Goal: Transaction & Acquisition: Purchase product/service

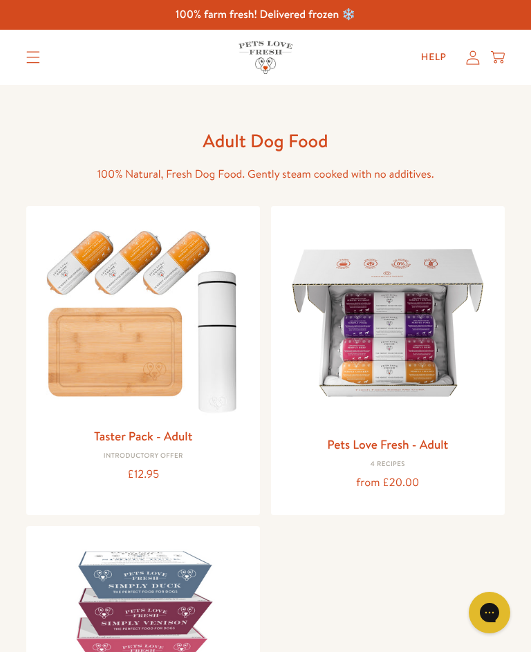
click at [395, 364] on img at bounding box center [387, 322] width 211 height 211
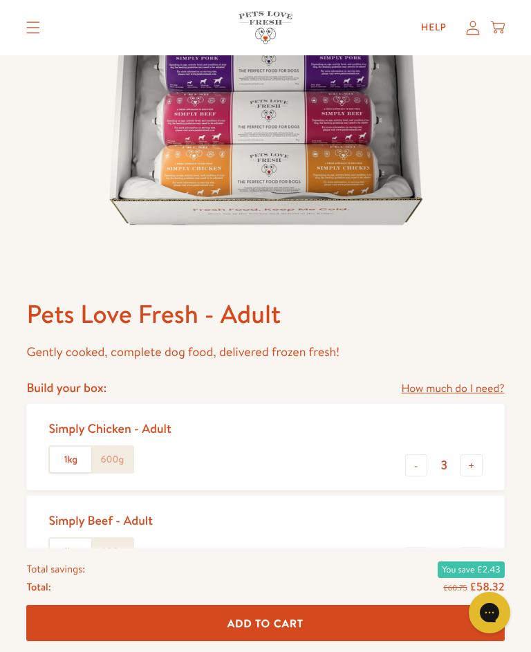
click at [413, 555] on button "-" at bounding box center [416, 558] width 22 height 22
type input "0"
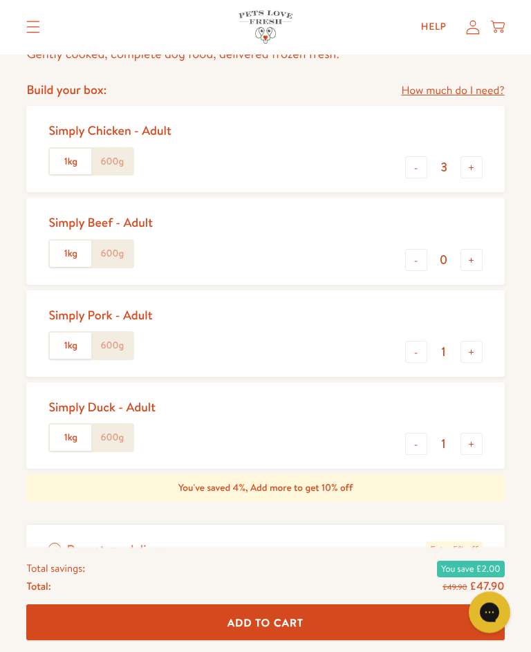
scroll to position [563, 0]
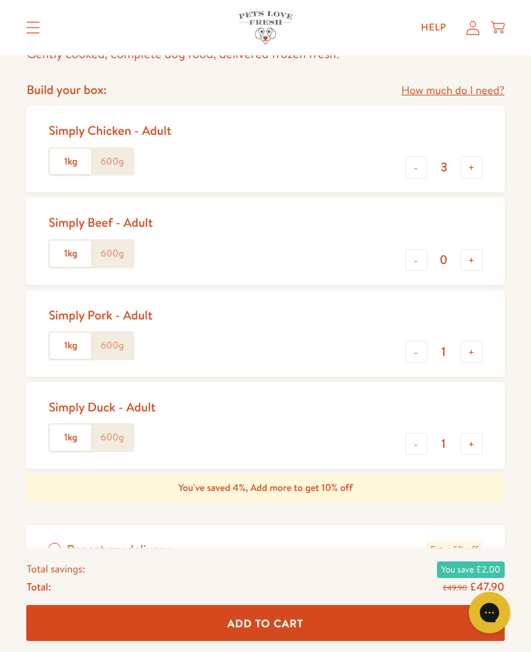
click at [408, 352] on button "-" at bounding box center [416, 352] width 22 height 22
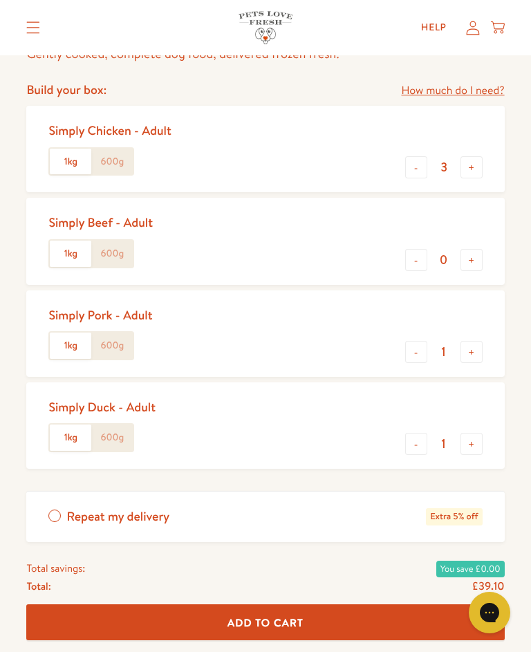
type input "0"
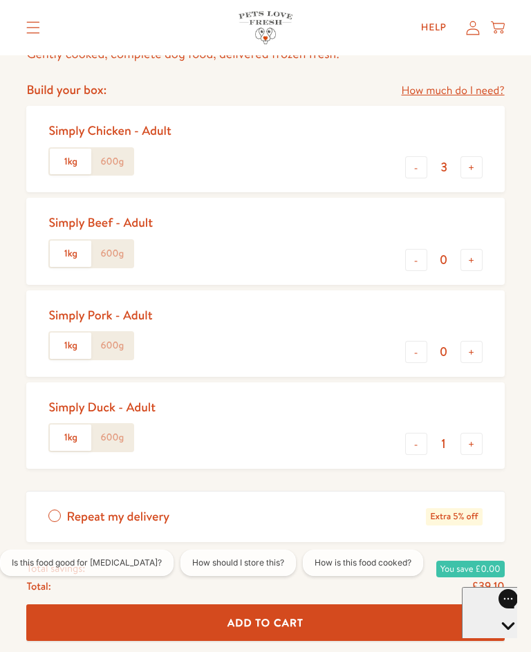
scroll to position [0, 0]
click at [410, 445] on button "-" at bounding box center [416, 444] width 22 height 22
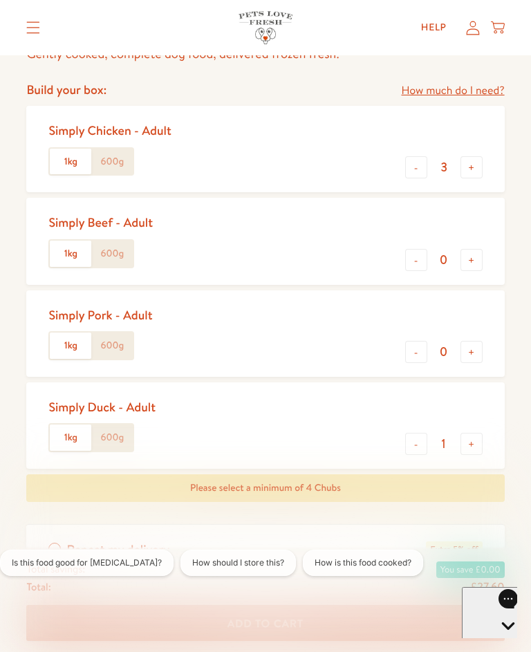
type input "0"
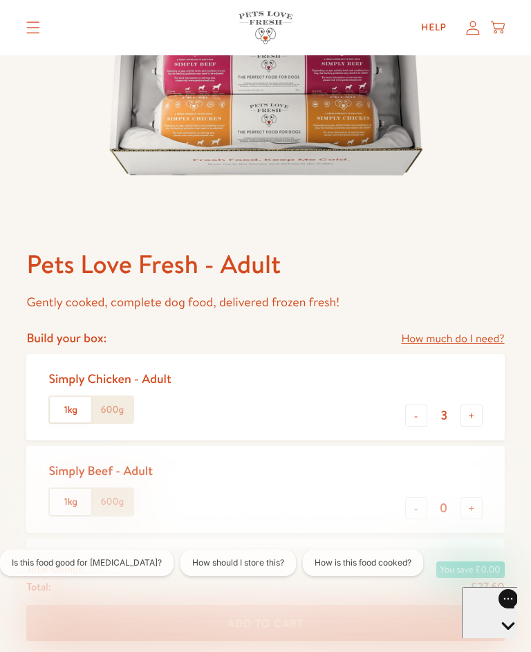
scroll to position [314, 0]
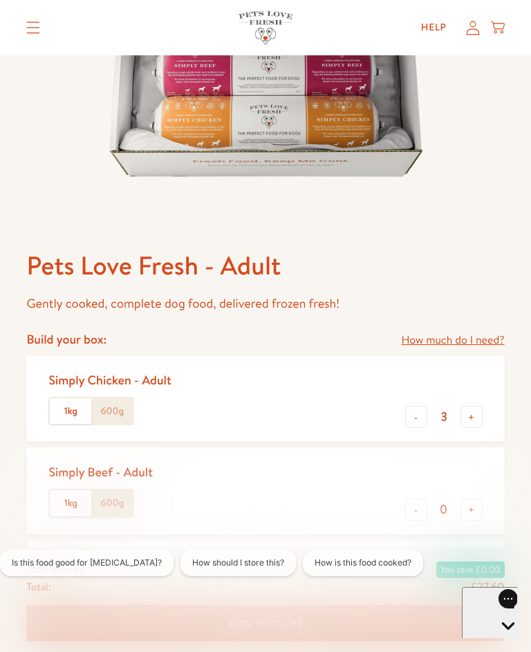
click at [475, 417] on button "+" at bounding box center [471, 417] width 22 height 22
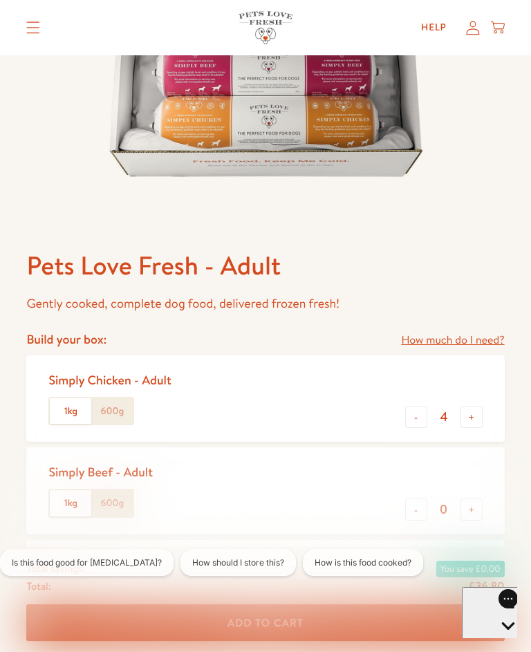
click at [477, 416] on button "+" at bounding box center [471, 417] width 22 height 22
type input "5"
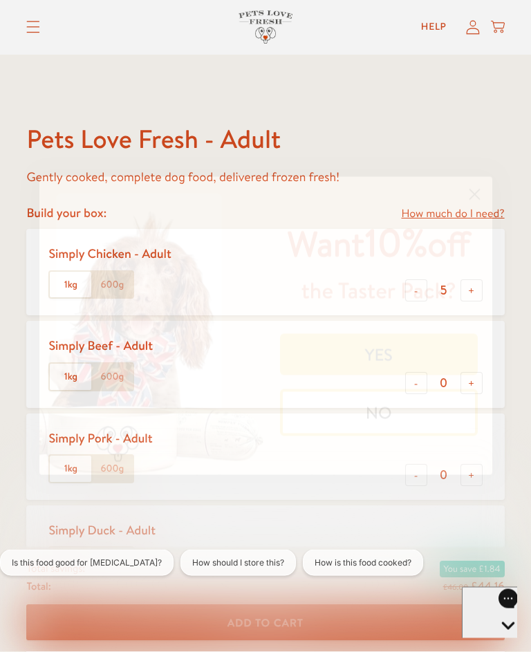
scroll to position [483, 0]
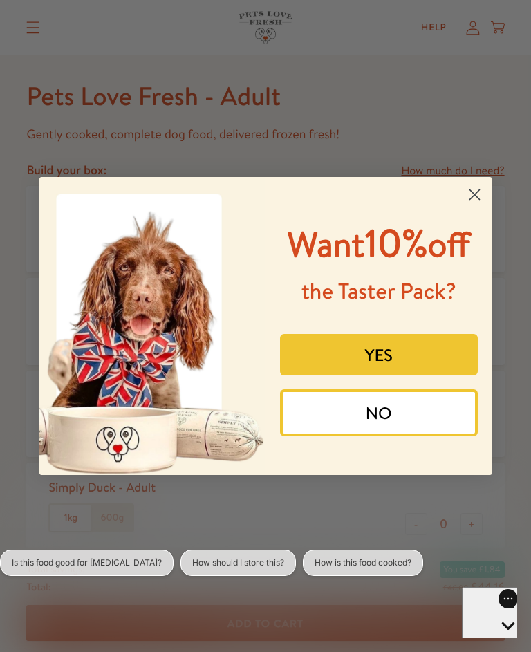
click at [391, 375] on button "YES" at bounding box center [379, 354] width 198 height 41
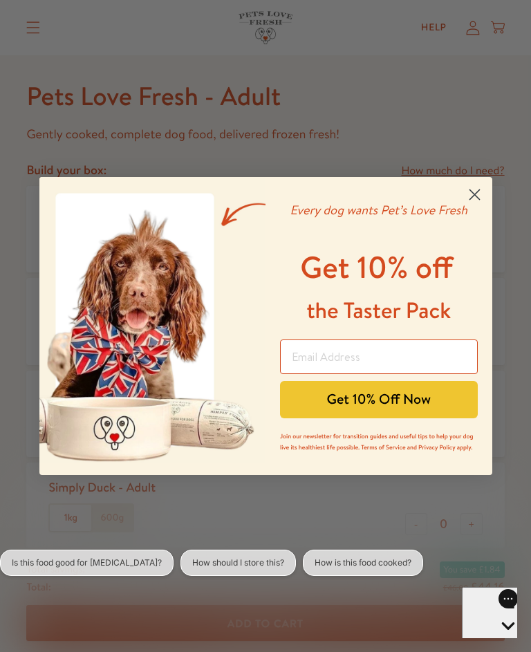
click at [341, 368] on input "Email Address" at bounding box center [379, 356] width 198 height 35
type input "cid@phillipsdigital.co.uk"
click at [442, 410] on button "Get 10% Off Now" at bounding box center [379, 399] width 198 height 37
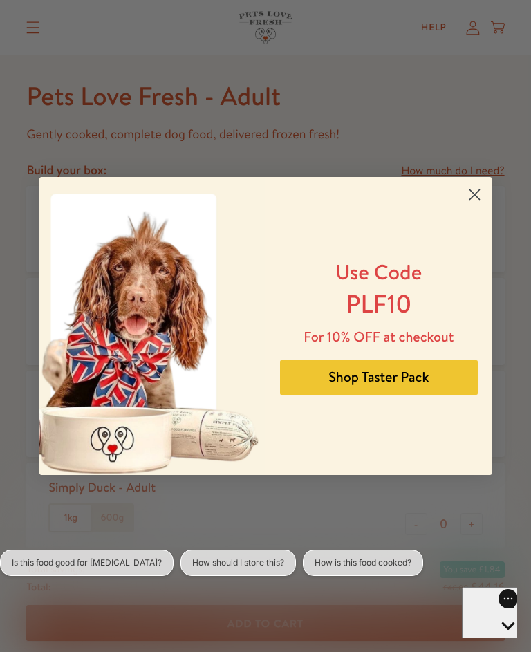
click at [479, 206] on circle "Close dialog" at bounding box center [473, 194] width 23 height 23
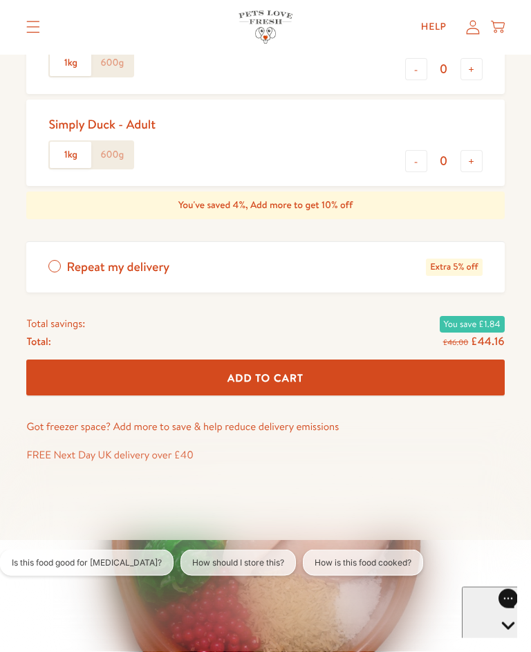
scroll to position [846, 0]
click at [265, 379] on span "Add To Cart" at bounding box center [265, 377] width 76 height 15
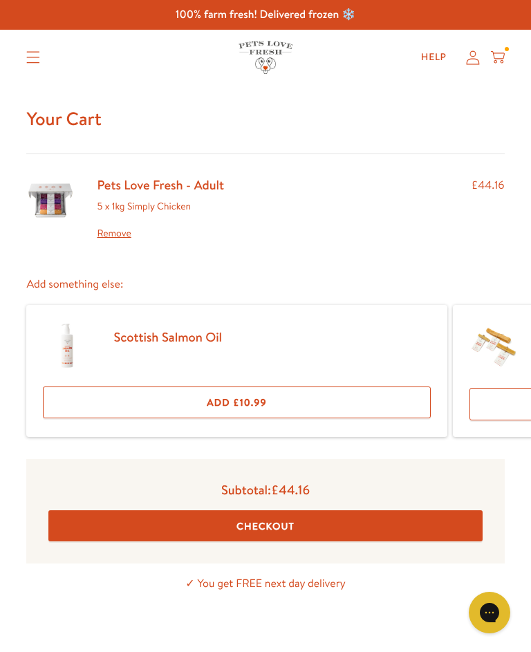
click at [290, 529] on button "Checkout" at bounding box center [264, 525] width 433 height 31
